Goal: Navigation & Orientation: Find specific page/section

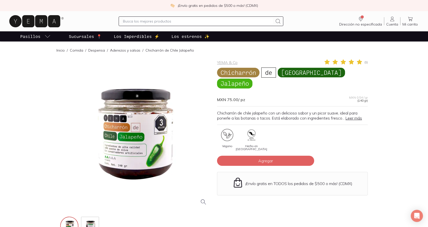
click at [354, 116] on link "Leer más" at bounding box center [354, 118] width 16 height 5
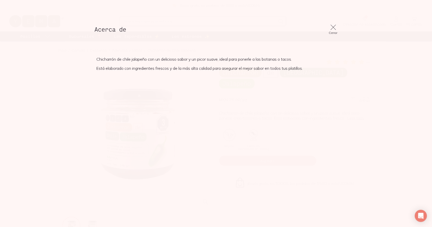
click at [335, 29] on icon at bounding box center [333, 27] width 5 height 5
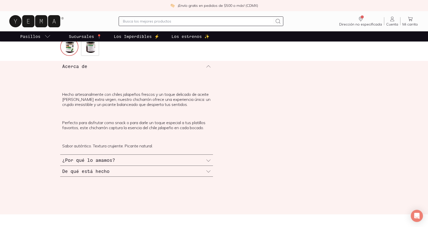
scroll to position [179, 0]
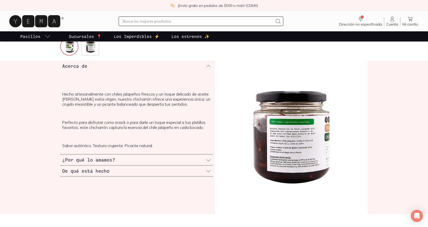
click at [205, 170] on div "De qué está hecho" at bounding box center [136, 171] width 153 height 11
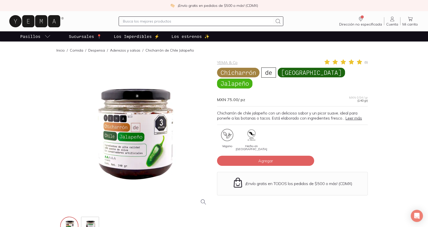
click at [139, 38] on p "Los Imperdibles ⚡️" at bounding box center [137, 36] width 46 height 6
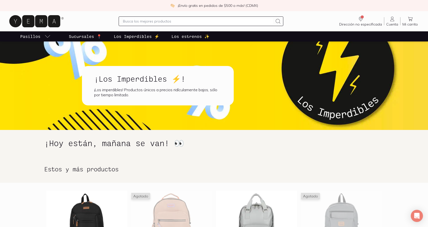
click at [188, 38] on p "Los estrenos ✨" at bounding box center [191, 36] width 38 height 6
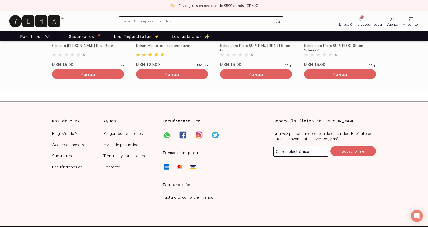
scroll to position [1458, 0]
